Goal: Task Accomplishment & Management: Complete application form

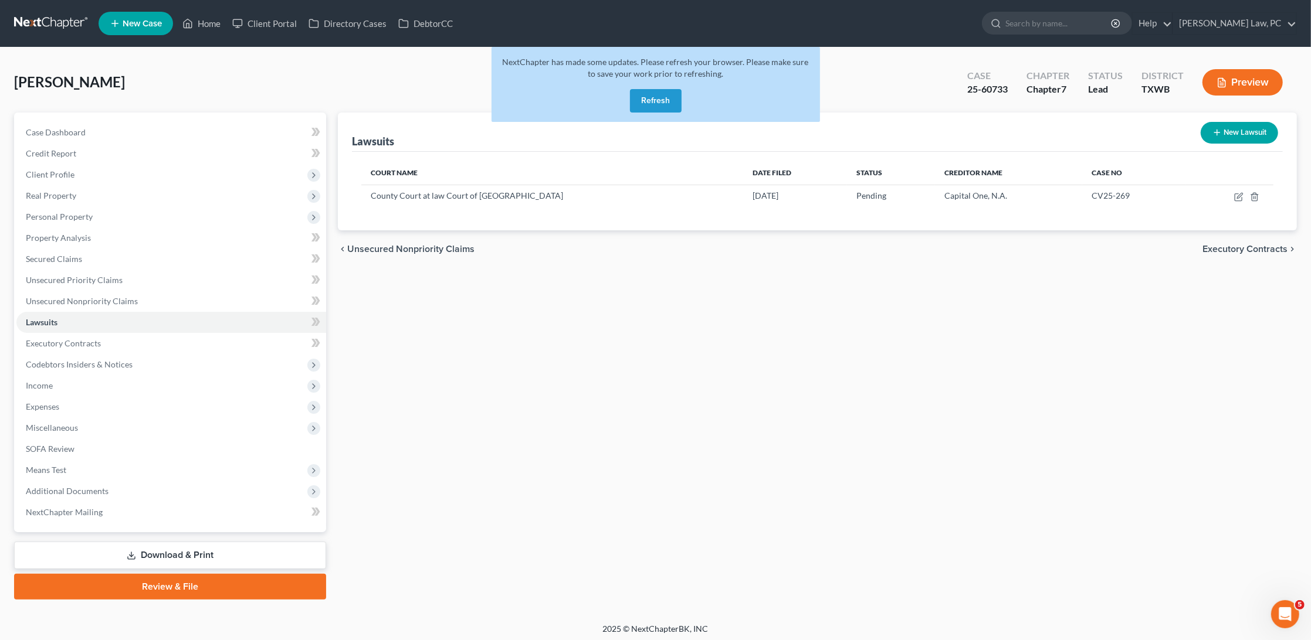
click at [46, 23] on link at bounding box center [51, 23] width 75 height 21
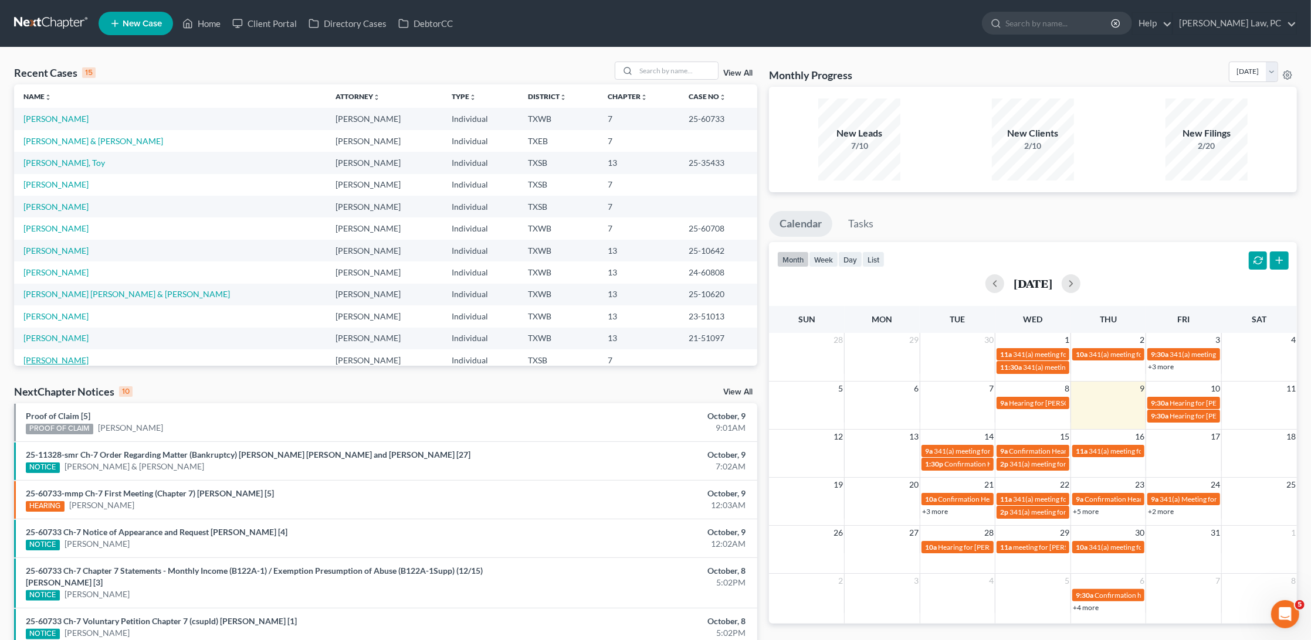
click at [81, 355] on link "Wilhelm, Frances" at bounding box center [55, 360] width 65 height 10
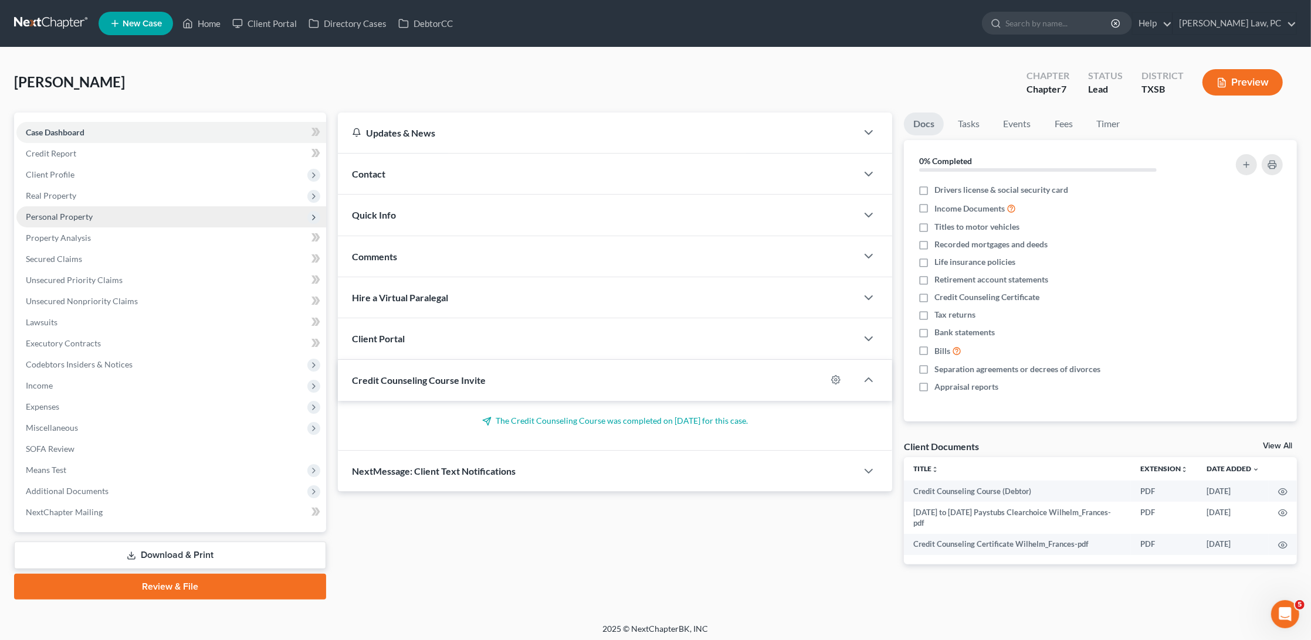
click at [84, 213] on span "Personal Property" at bounding box center [59, 217] width 67 height 10
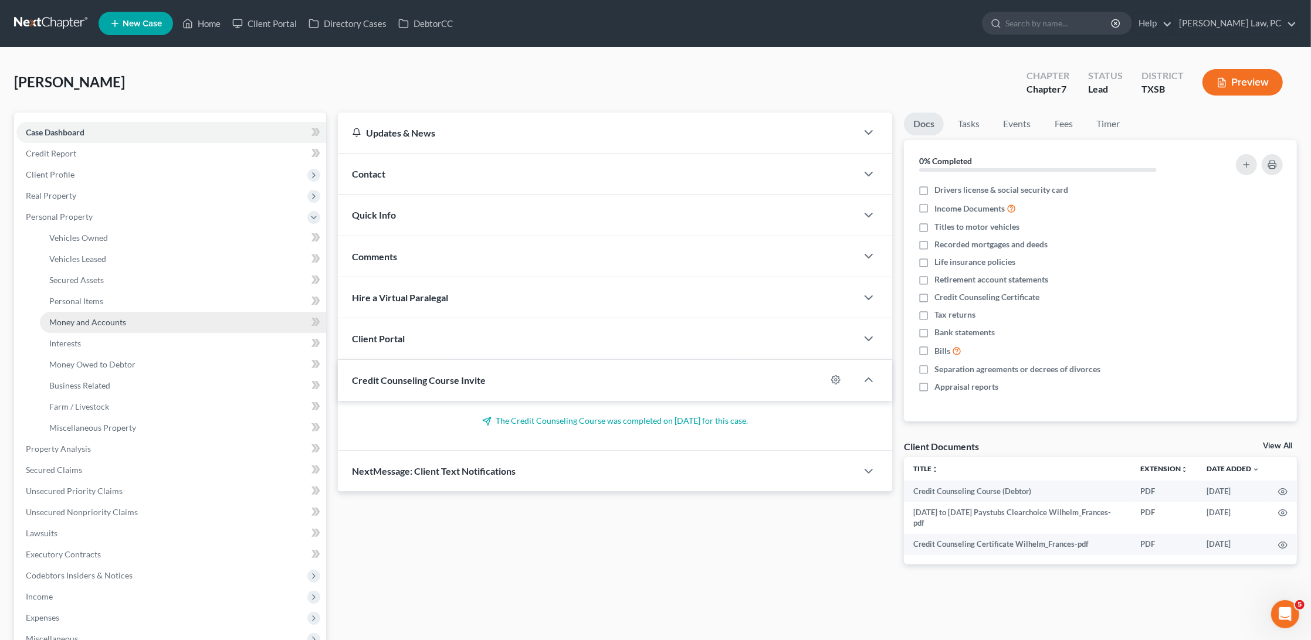
click at [95, 319] on span "Money and Accounts" at bounding box center [87, 322] width 77 height 10
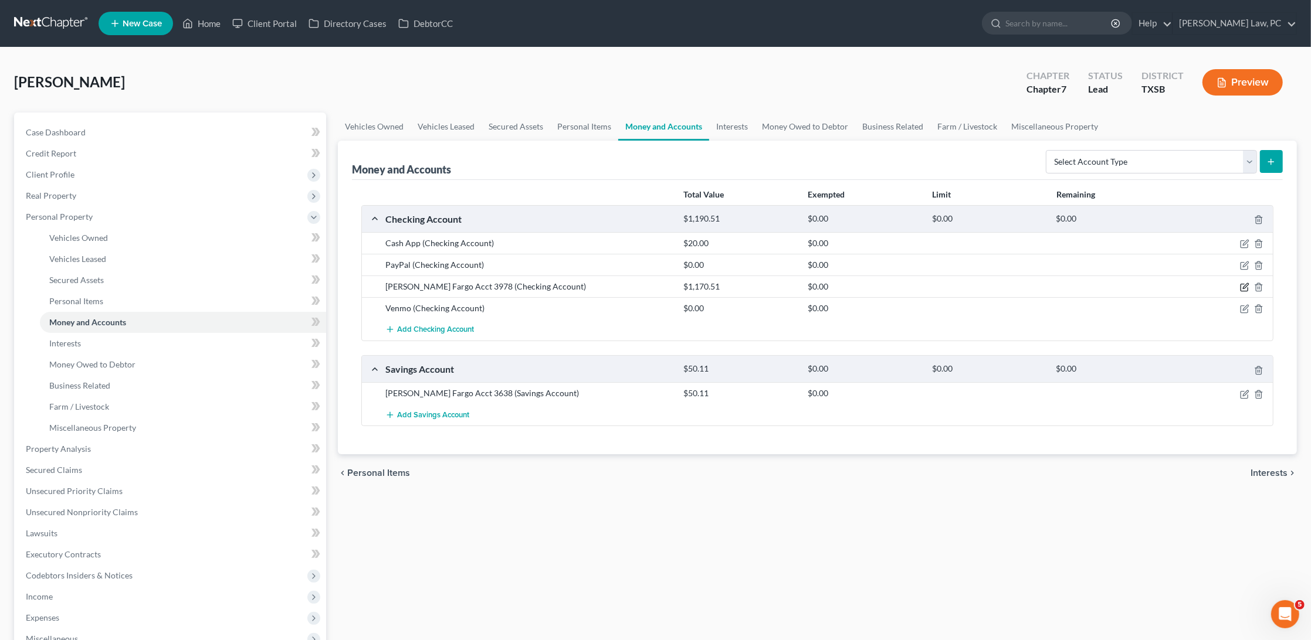
click at [1245, 284] on icon "button" at bounding box center [1244, 287] width 9 height 9
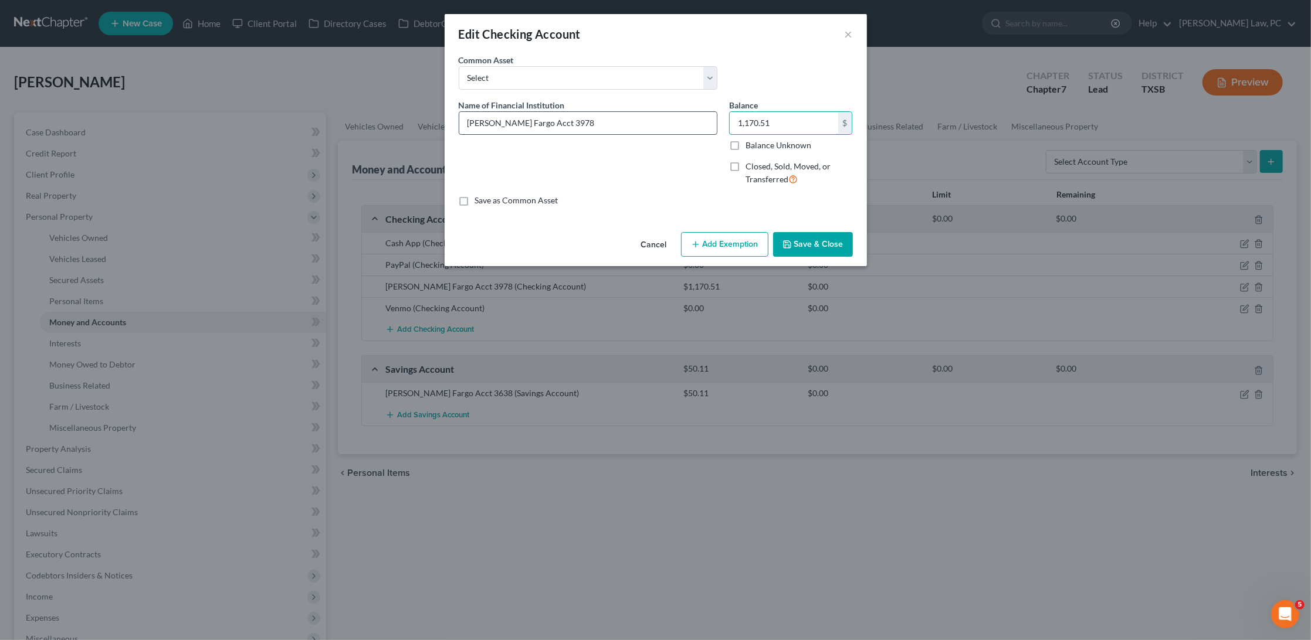
drag, startPoint x: 794, startPoint y: 119, endPoint x: 715, endPoint y: 119, distance: 79.2
click at [715, 119] on div "Name of Financial Institution * Wells Fargo Acct 3978 Balance 1,170.51 $ Balanc…" at bounding box center [656, 147] width 406 height 96
type input "100.20"
click at [812, 235] on button "Save & Close" at bounding box center [813, 244] width 80 height 25
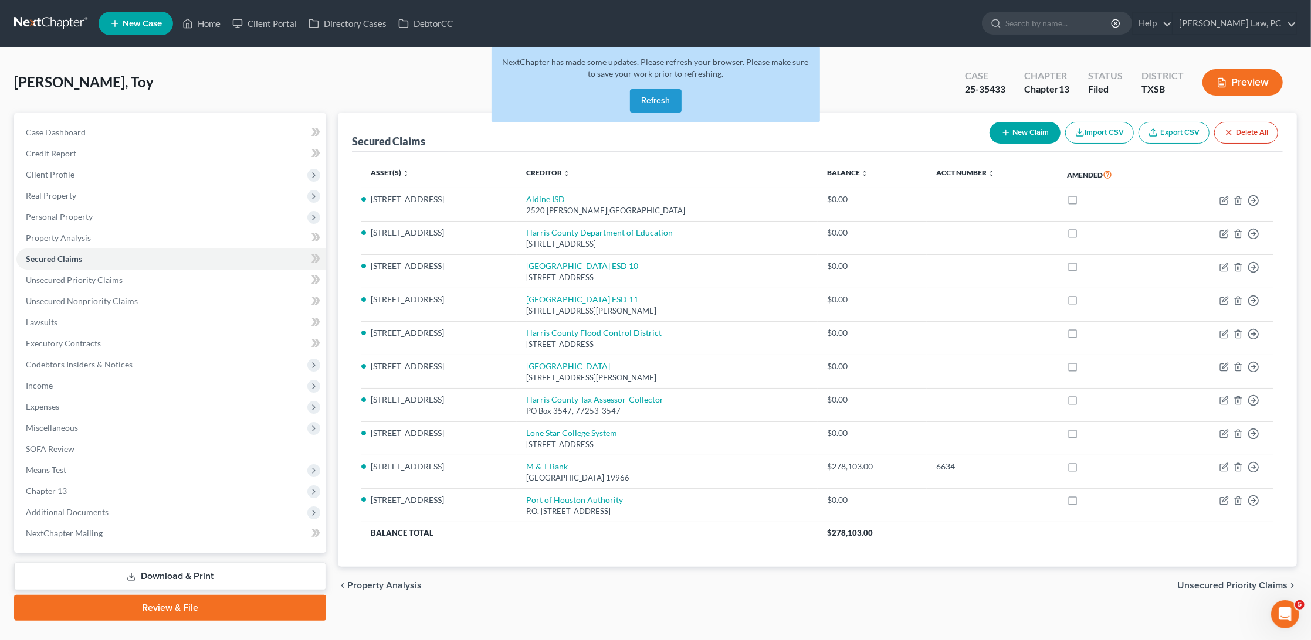
click at [60, 16] on link at bounding box center [51, 23] width 75 height 21
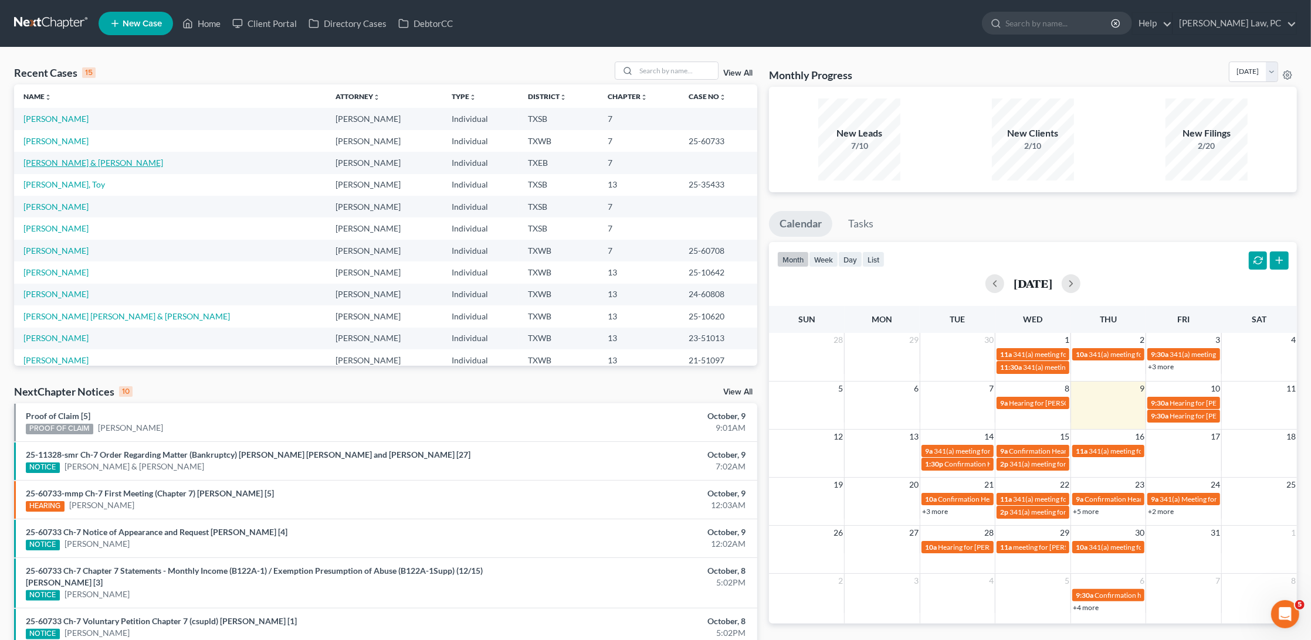
click at [54, 159] on link "[PERSON_NAME] & [PERSON_NAME]" at bounding box center [93, 163] width 140 height 10
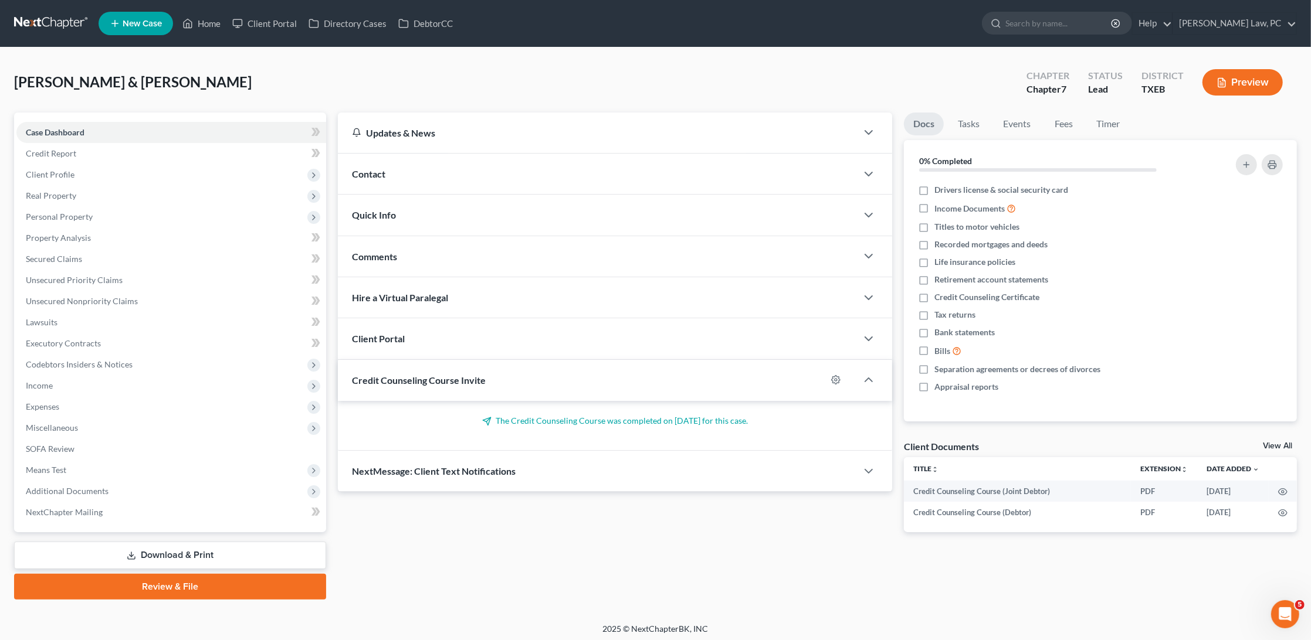
click at [64, 28] on link at bounding box center [51, 23] width 75 height 21
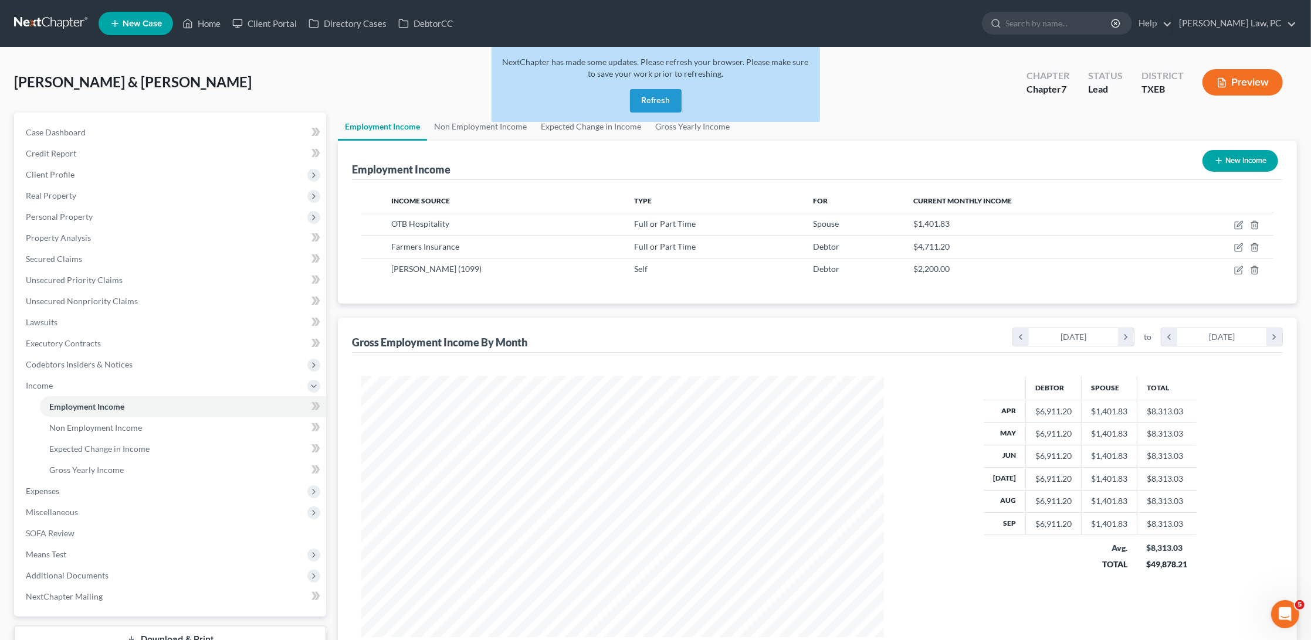
scroll to position [261, 545]
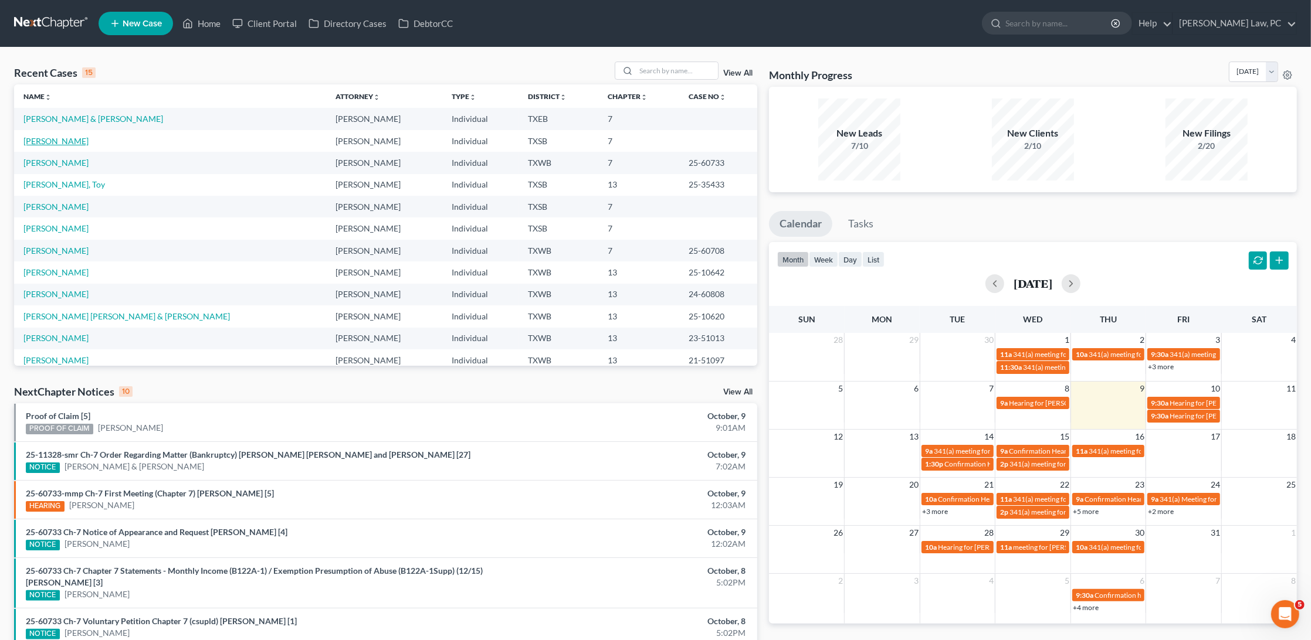
click at [48, 137] on link "Wilhelm, Frances" at bounding box center [55, 141] width 65 height 10
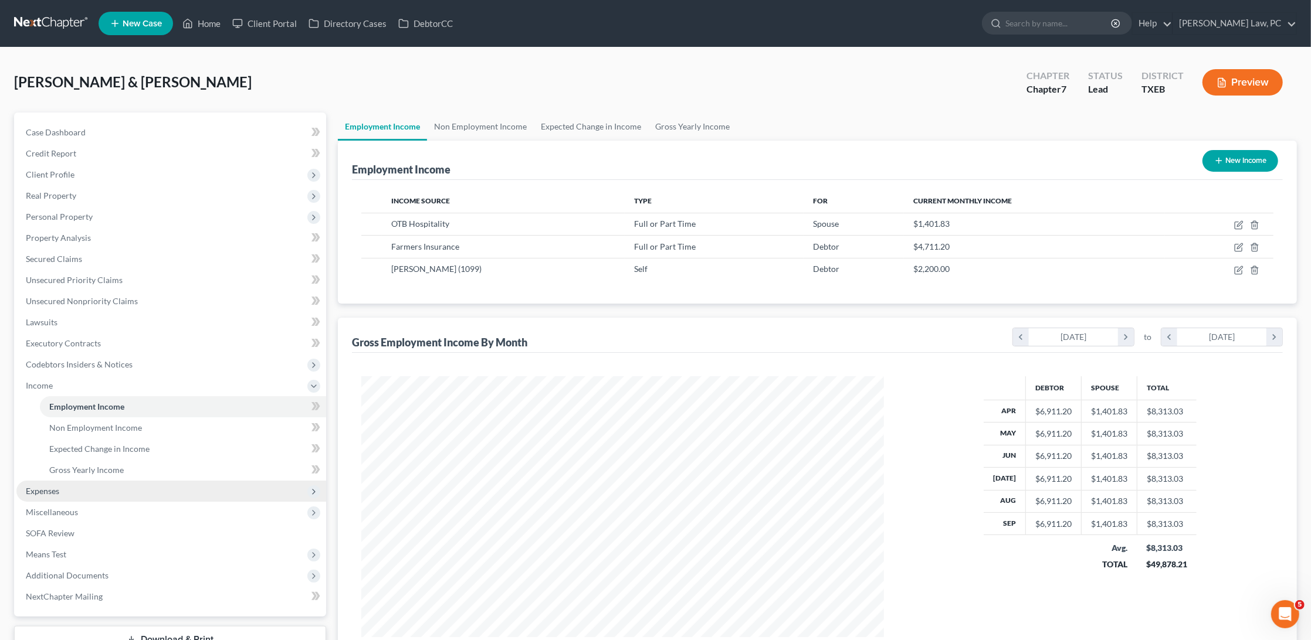
click at [64, 481] on span "Expenses" at bounding box center [171, 491] width 310 height 21
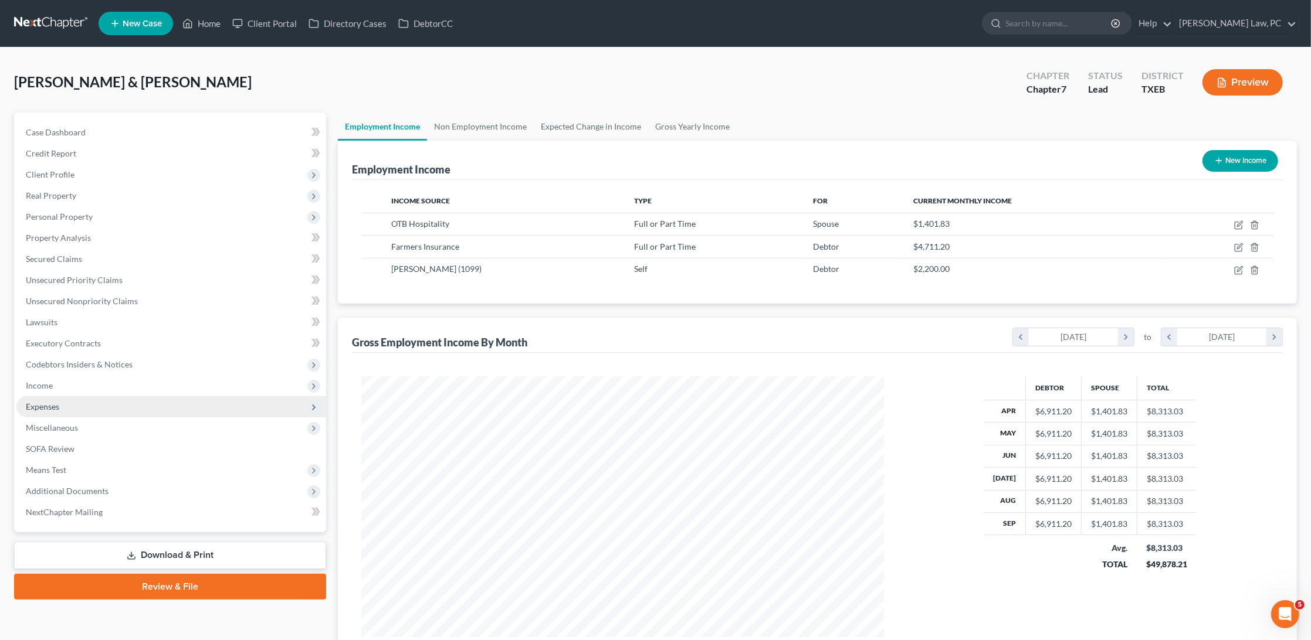
click at [65, 397] on span "Expenses" at bounding box center [171, 406] width 310 height 21
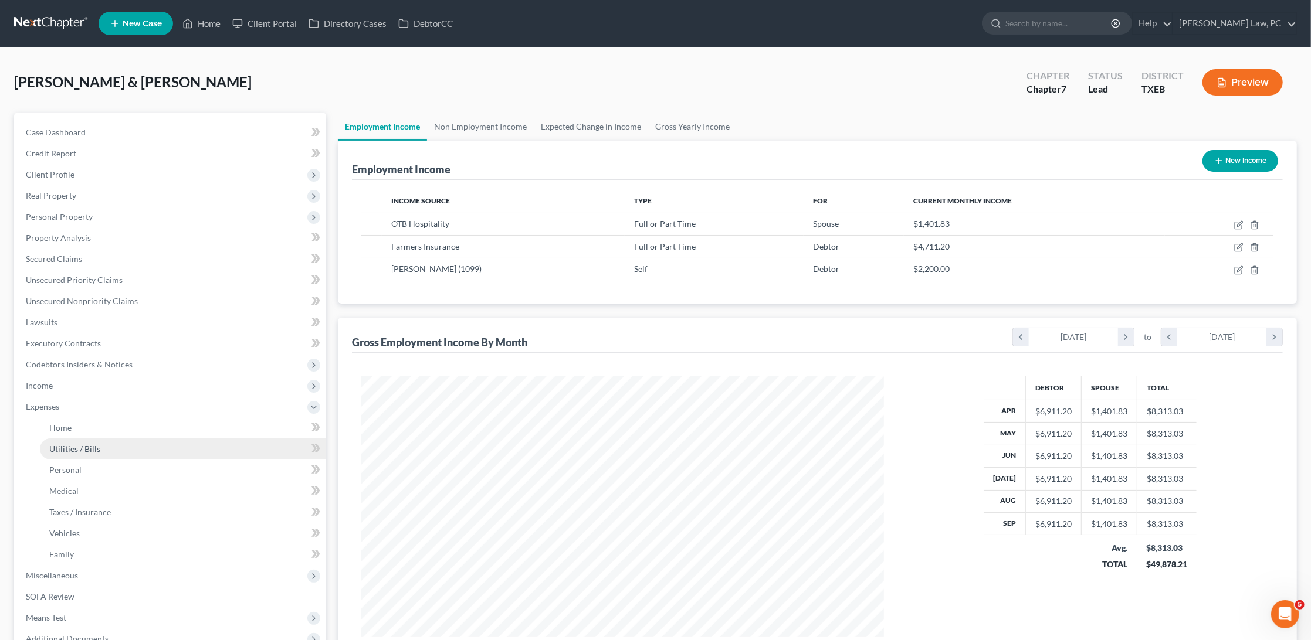
click at [83, 444] on span "Utilities / Bills" at bounding box center [74, 449] width 51 height 10
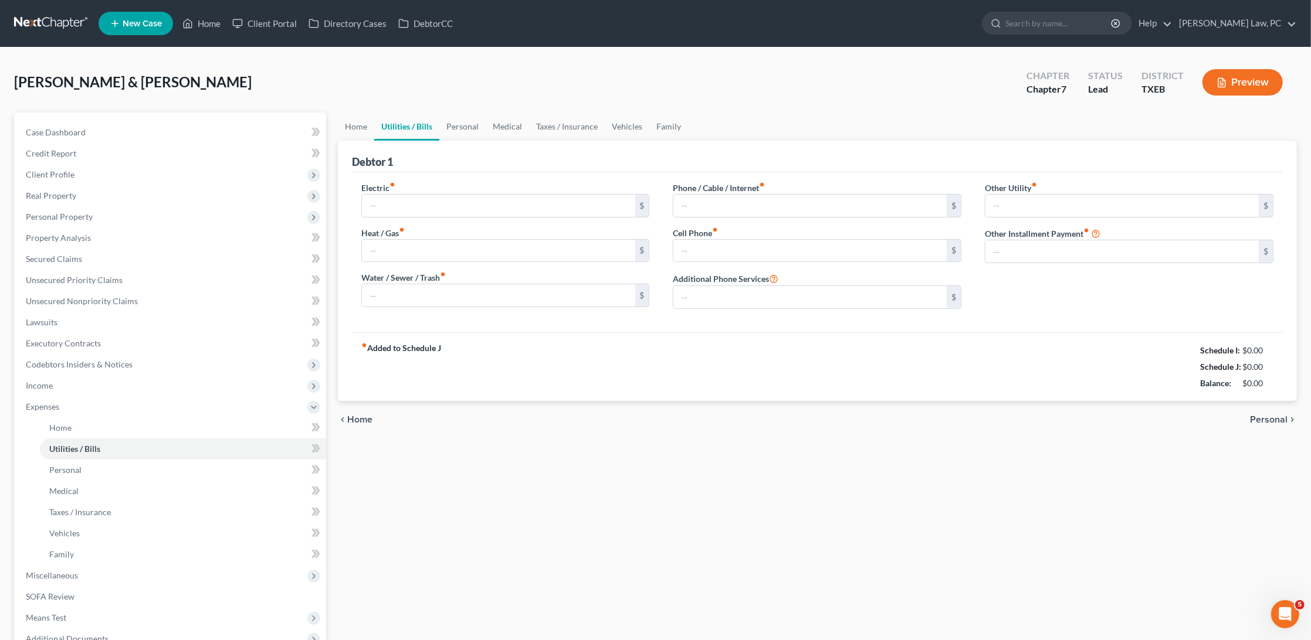
type input "175.00"
type input "40.00"
type input "125.00"
type input "104.00"
type input "490.00"
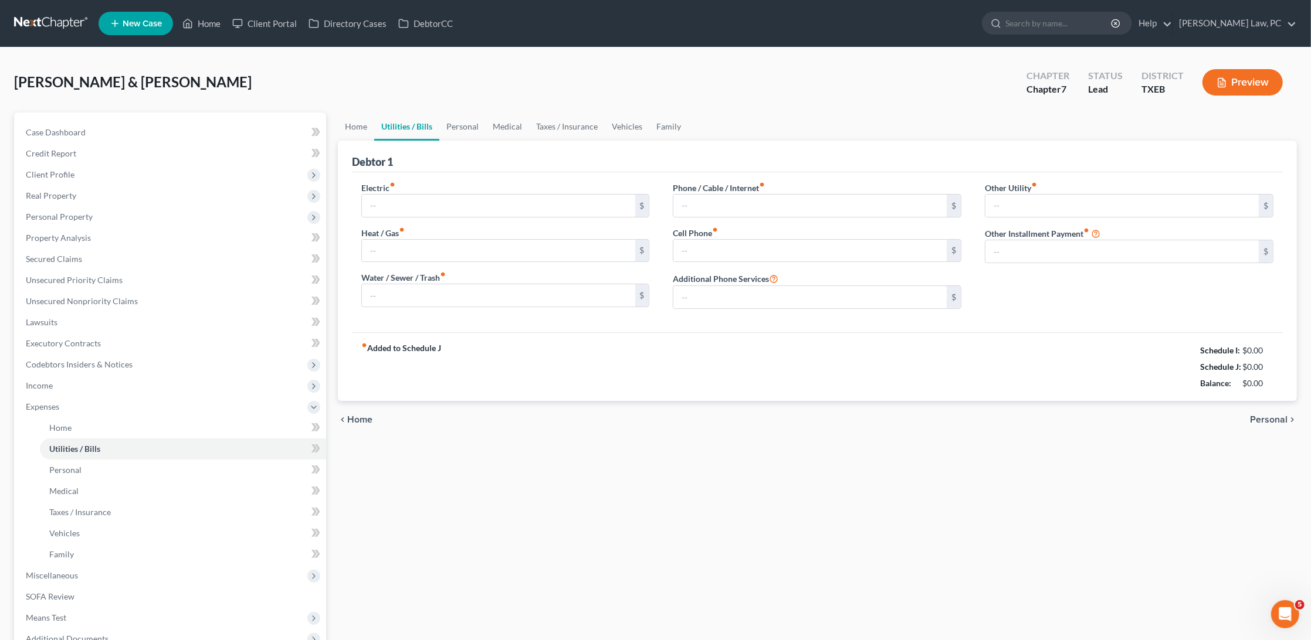
type input "0.00"
type input "31.00"
type input "Subscriptions"
click at [518, 98] on div "[PERSON_NAME] & [PERSON_NAME] Upgraded Chapter Chapter 7 Status [GEOGRAPHIC_DAT…" at bounding box center [655, 87] width 1283 height 51
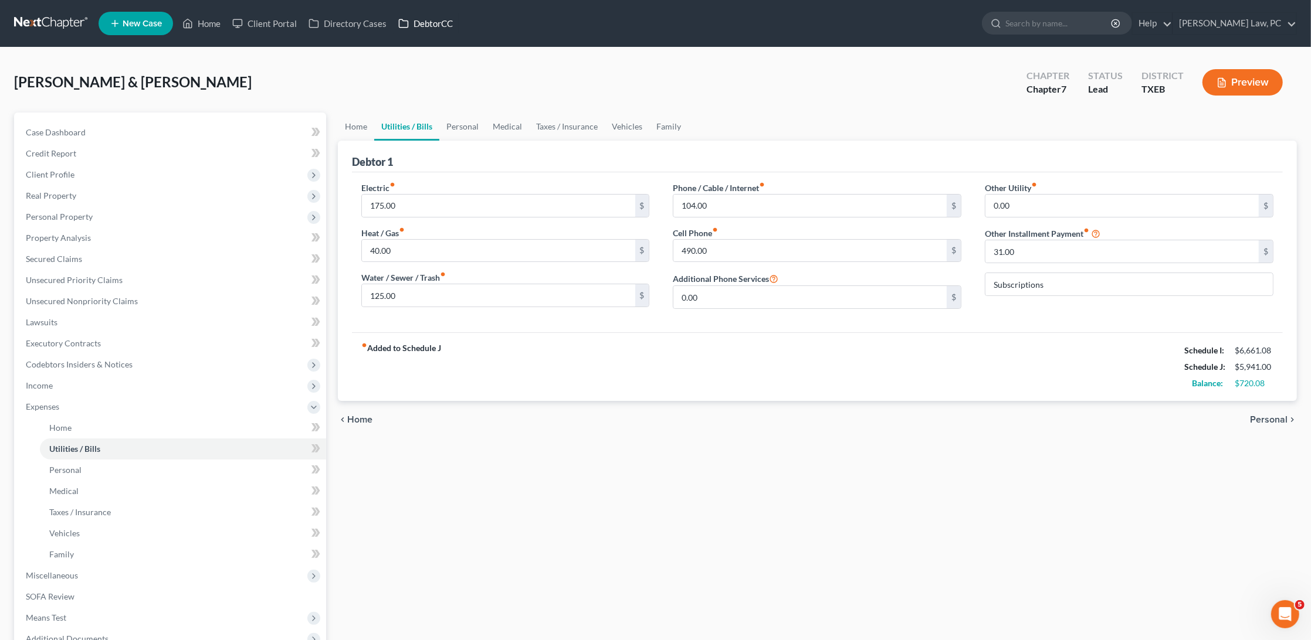
click at [439, 25] on link "DebtorCC" at bounding box center [425, 23] width 66 height 21
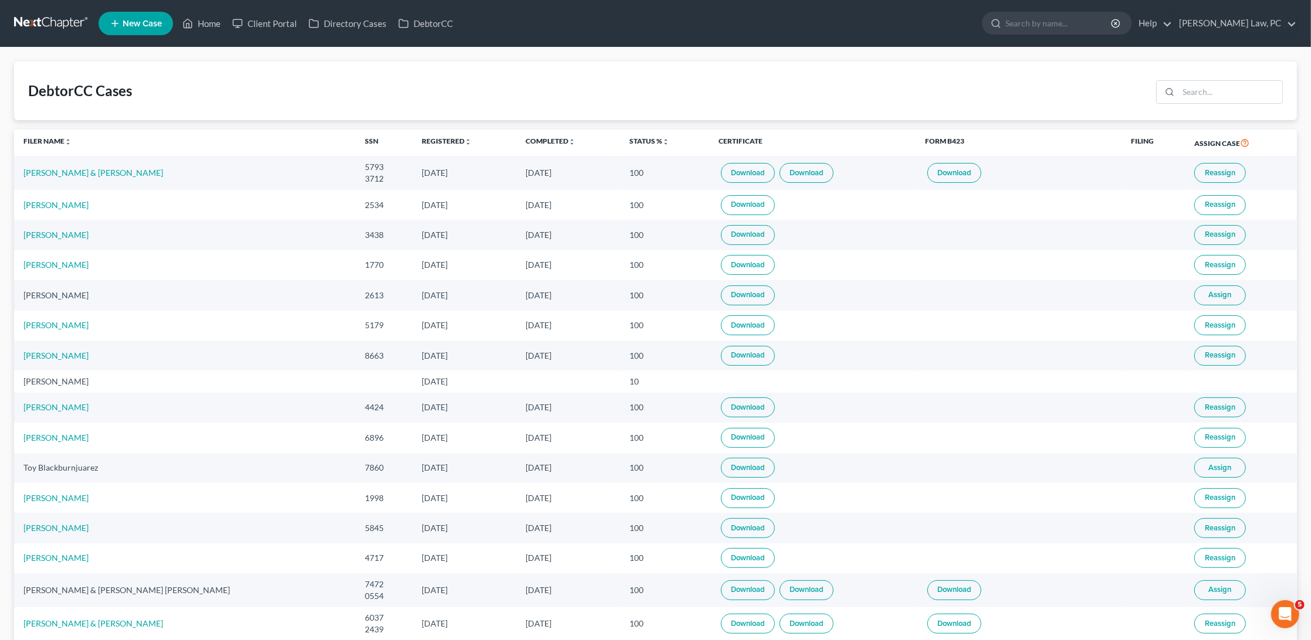
click at [53, 22] on link at bounding box center [51, 23] width 75 height 21
